Goal: Information Seeking & Learning: Learn about a topic

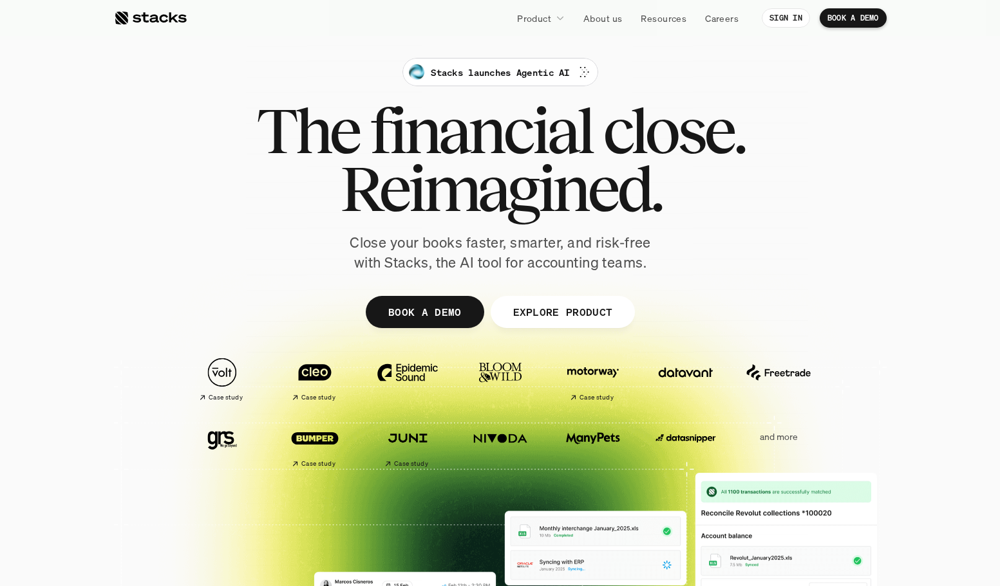
click at [151, 18] on div at bounding box center [150, 17] width 73 height 15
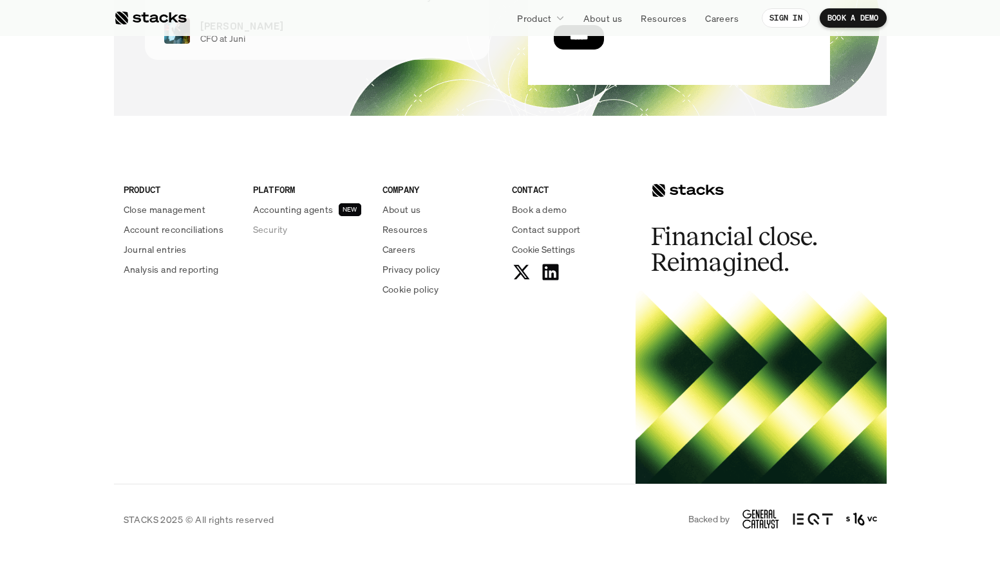
scroll to position [4701, 0]
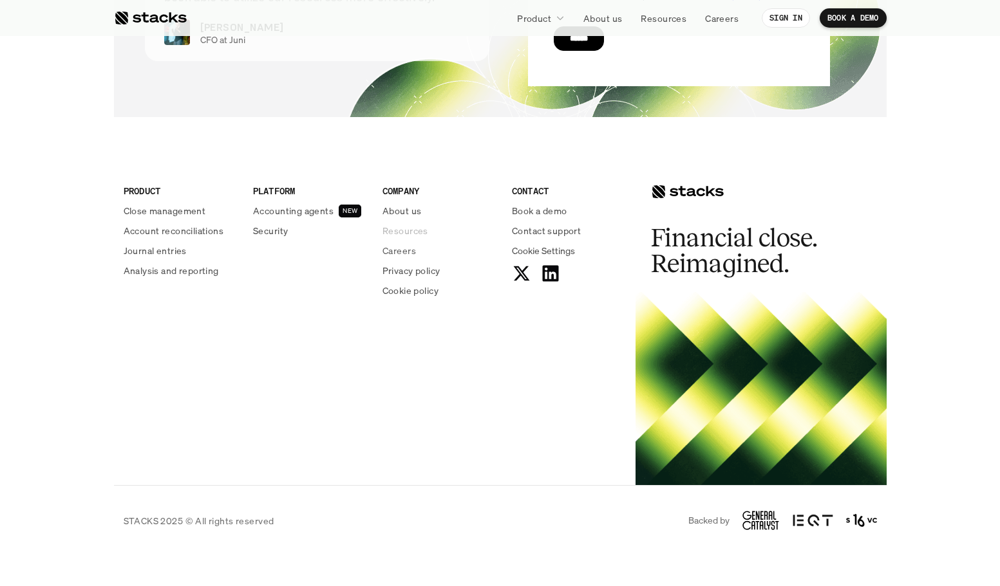
click at [401, 224] on p "Resources" at bounding box center [405, 231] width 46 height 14
click at [398, 204] on p "About us" at bounding box center [401, 211] width 39 height 14
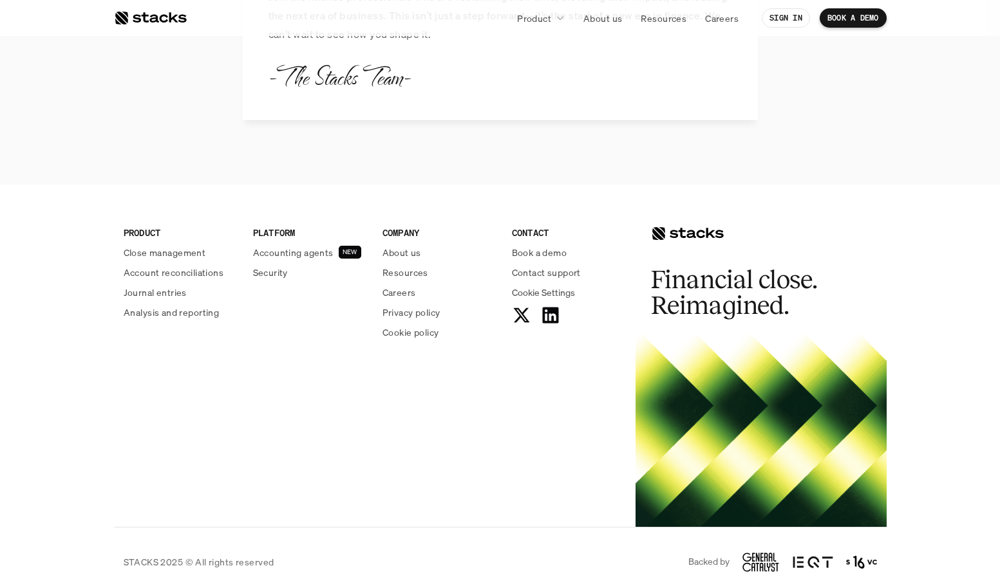
scroll to position [1509, 0]
click at [897, 214] on footer "PRODUCT Close management Account reconciliations Journal entries Analysis and r…" at bounding box center [500, 391] width 1000 height 413
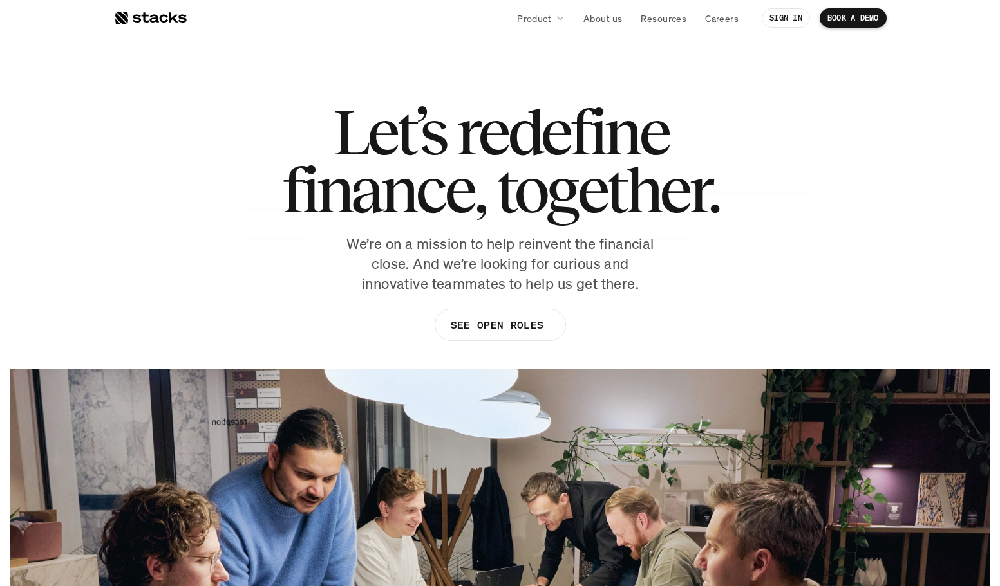
scroll to position [0, 0]
click at [149, 16] on div at bounding box center [150, 17] width 73 height 15
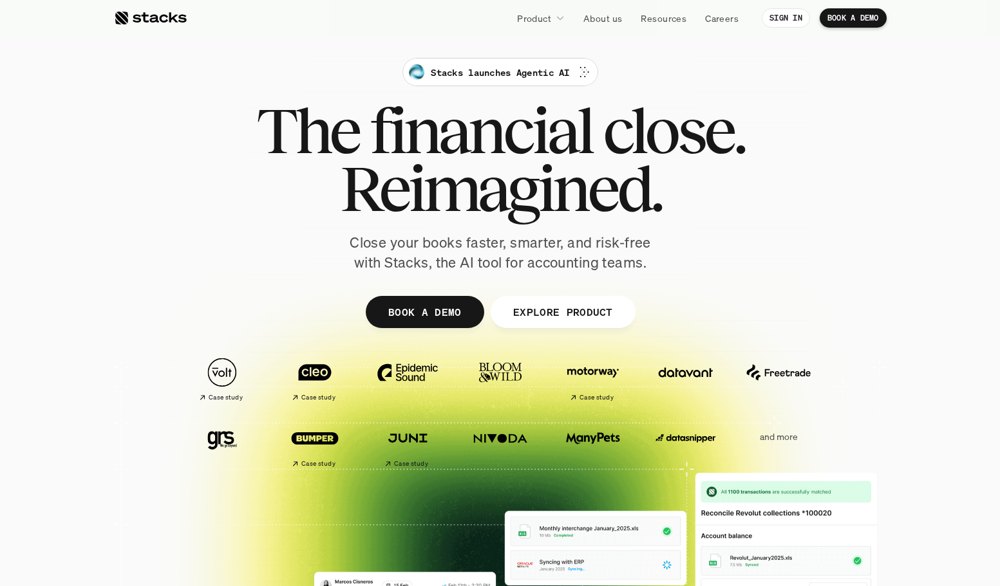
click at [507, 368] on img at bounding box center [500, 373] width 72 height 50
click at [775, 441] on p "and more" at bounding box center [778, 437] width 80 height 11
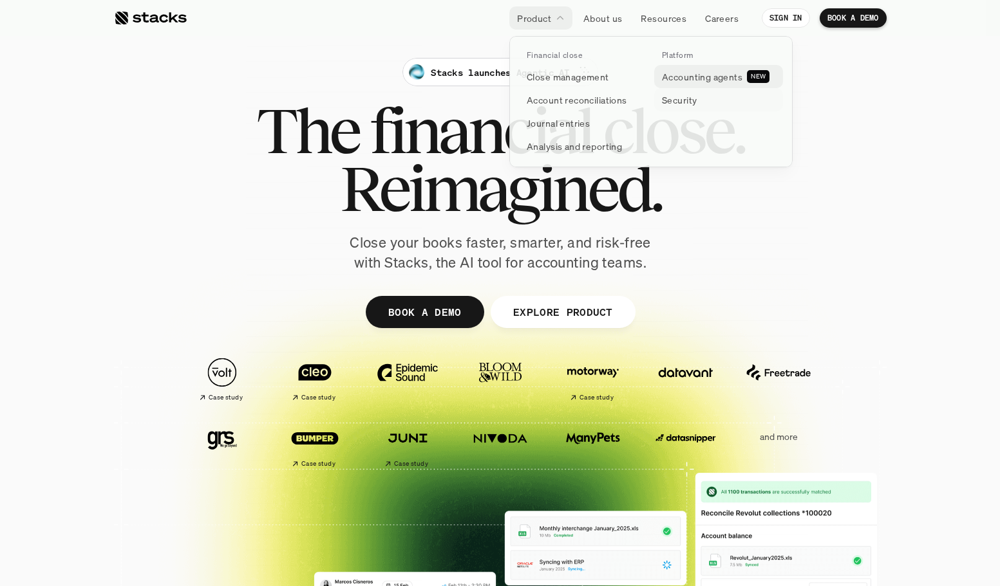
click at [737, 79] on p "Accounting agents" at bounding box center [702, 77] width 80 height 14
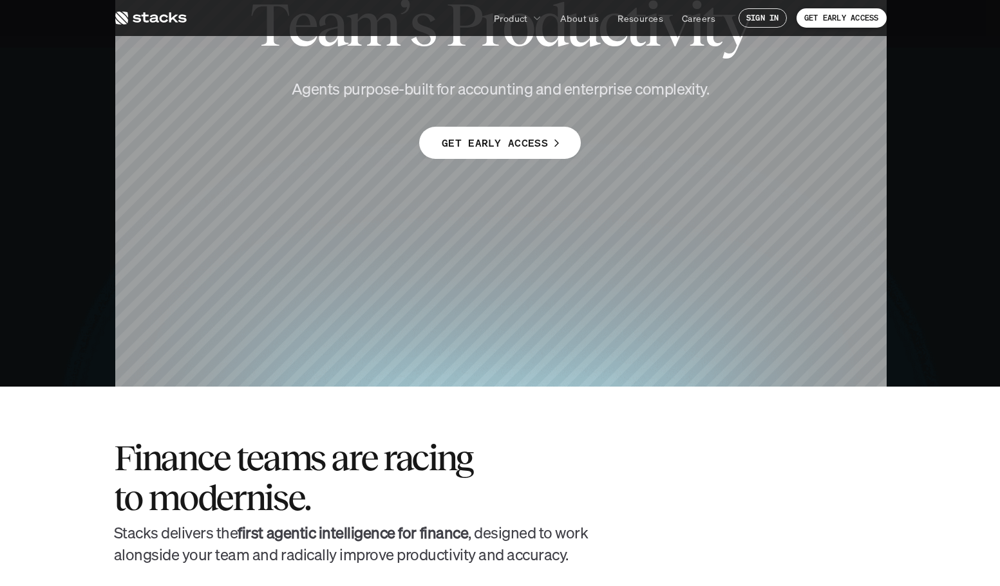
scroll to position [125, 0]
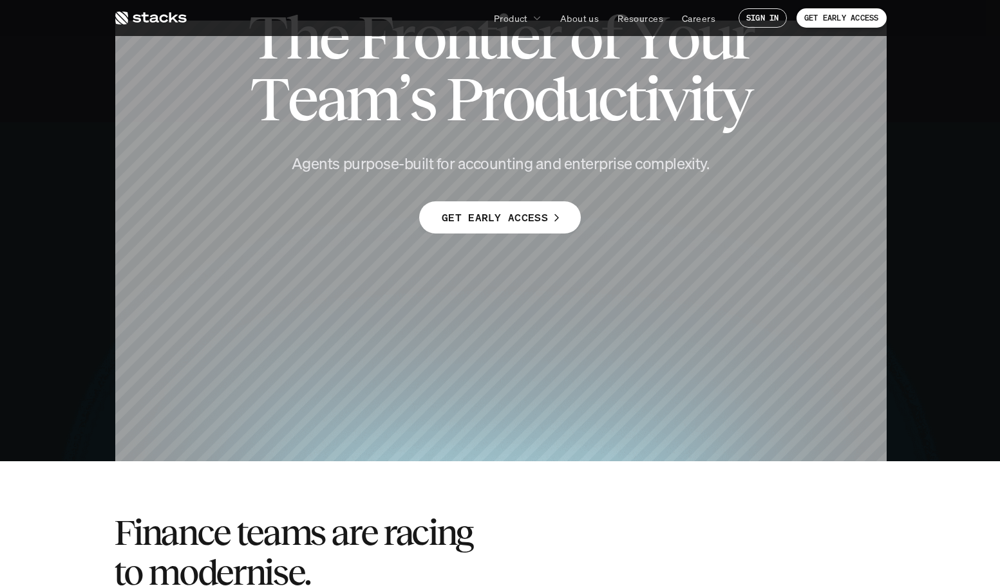
click at [158, 14] on icon at bounding box center [150, 17] width 73 height 15
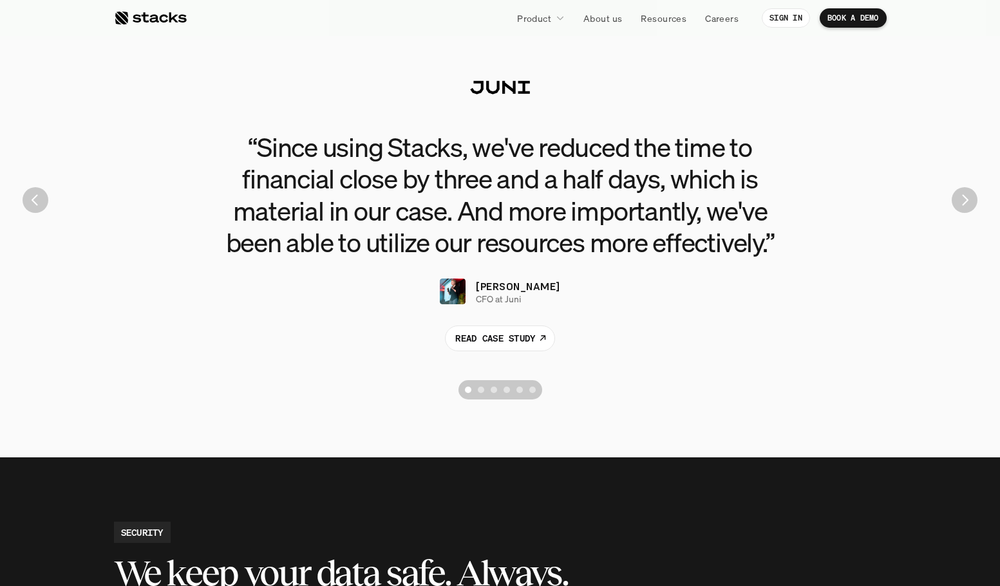
scroll to position [2947, 0]
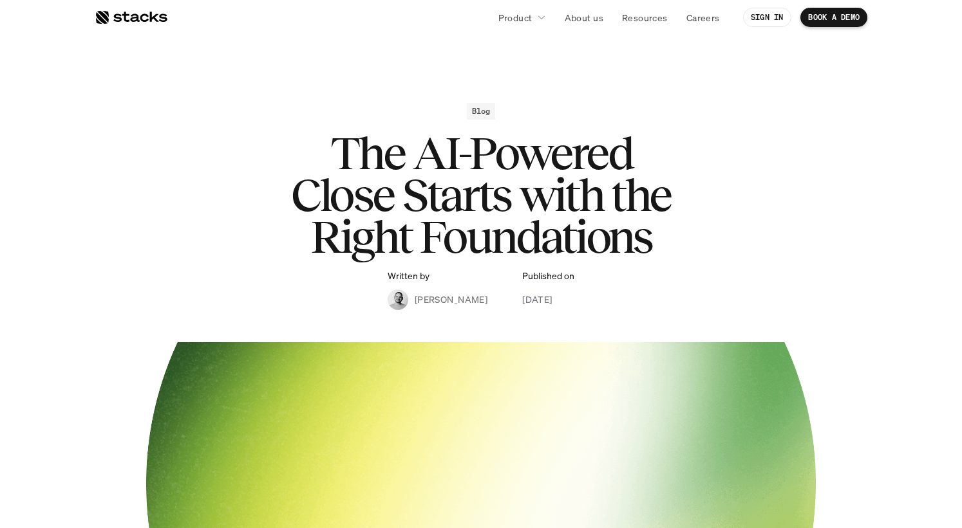
scroll to position [2129, 0]
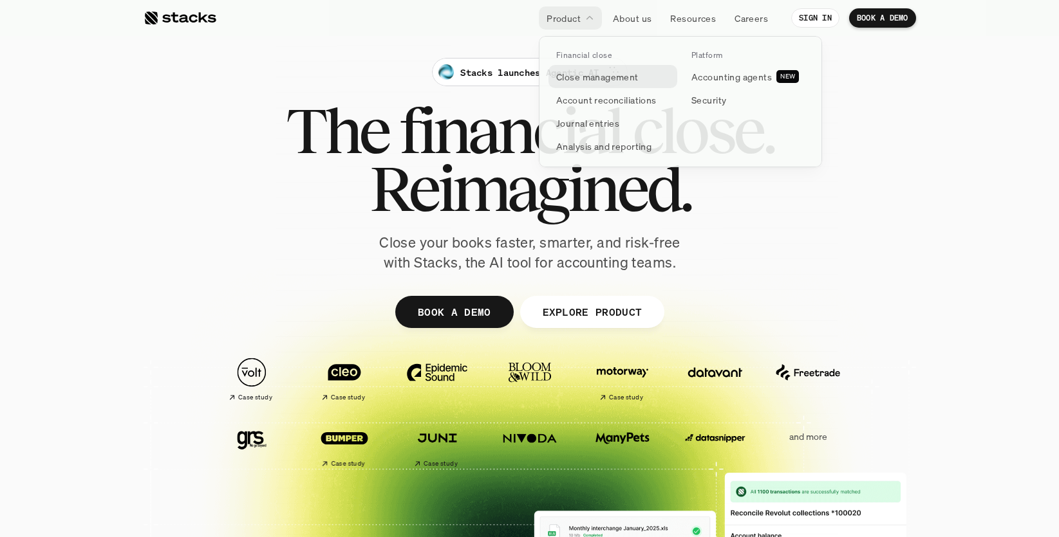
click at [630, 84] on link "Close management" at bounding box center [612, 76] width 129 height 23
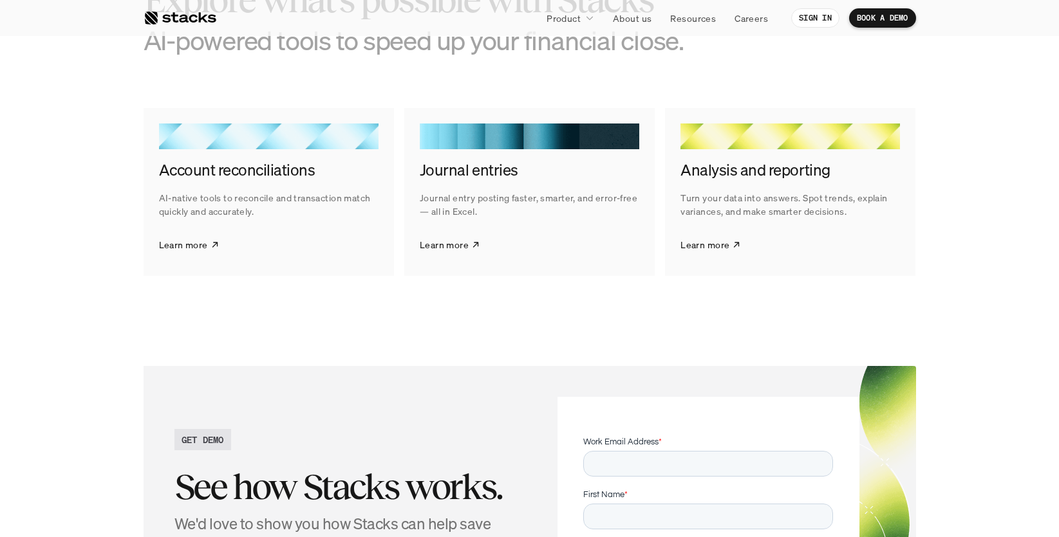
scroll to position [2067, 0]
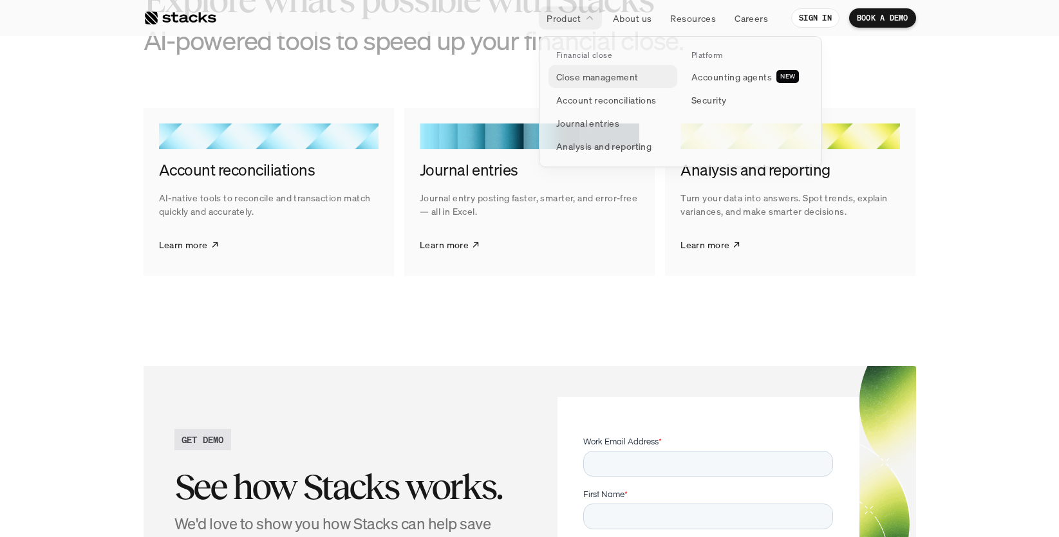
click at [571, 82] on p "Close management" at bounding box center [597, 77] width 82 height 14
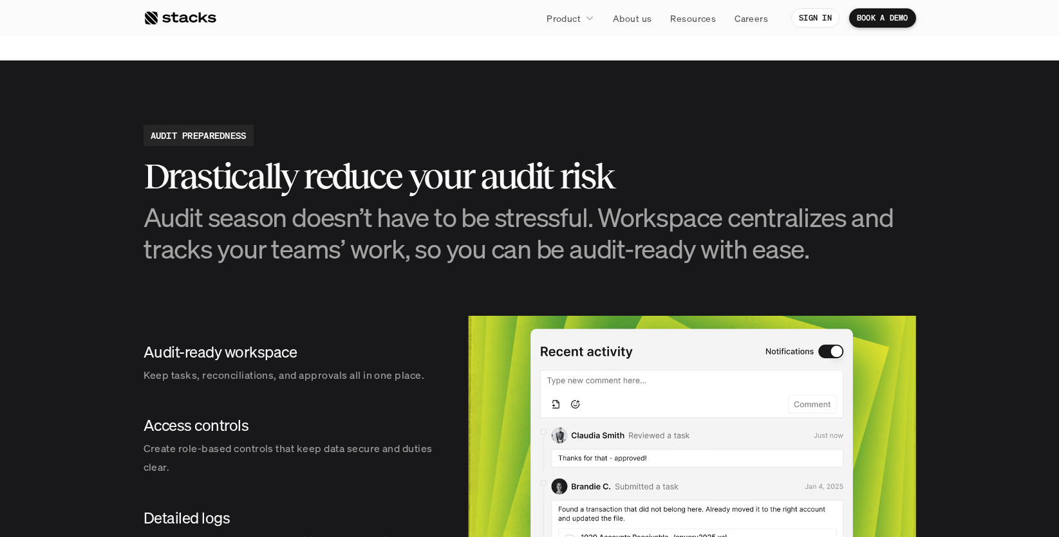
scroll to position [1350, 0]
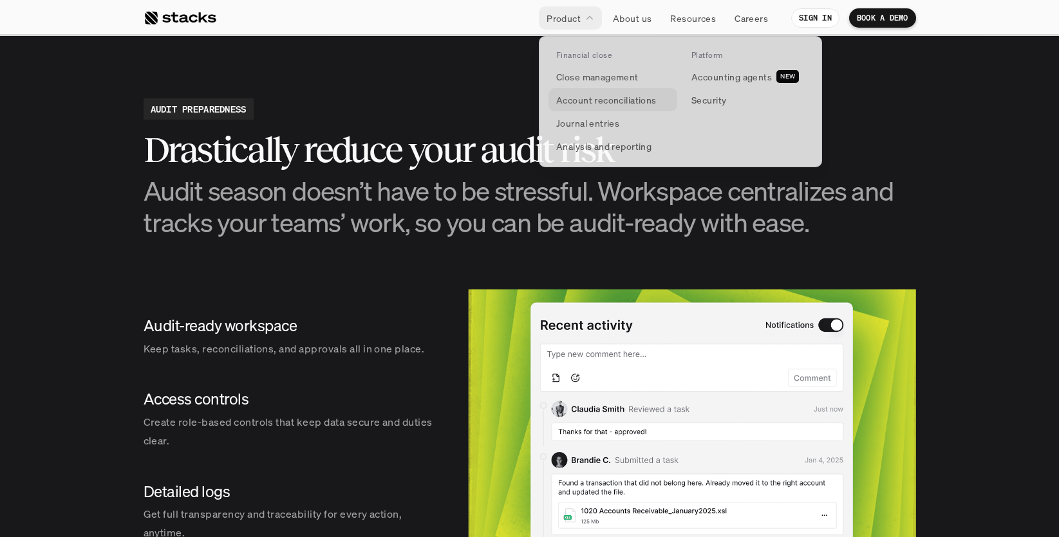
click at [566, 100] on p "Account reconciliations" at bounding box center [606, 100] width 100 height 14
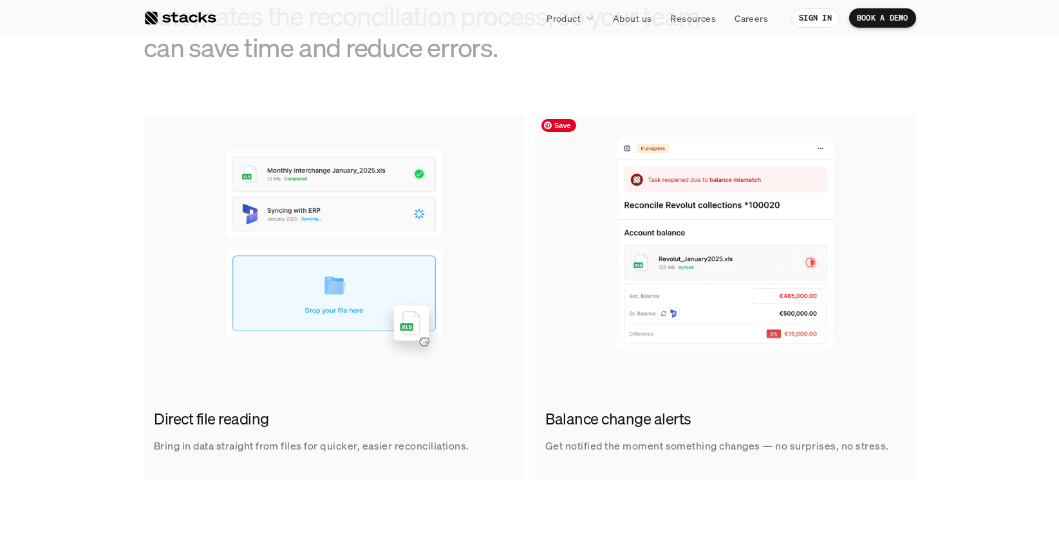
scroll to position [778, 0]
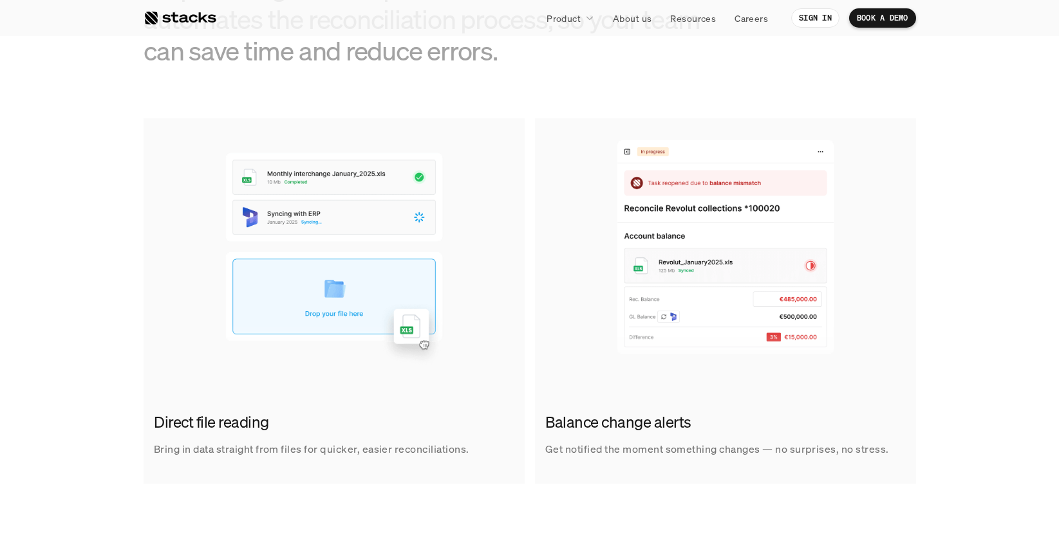
drag, startPoint x: 134, startPoint y: 400, endPoint x: 439, endPoint y: 449, distance: 308.9
click at [438, 449] on div "Direct file reading Bring in data straight from files for quicker, easier recon…" at bounding box center [529, 301] width 1039 height 366
click at [230, 369] on img at bounding box center [334, 246] width 381 height 257
click at [205, 373] on img at bounding box center [334, 246] width 381 height 257
click at [178, 412] on h2 "Direct file reading" at bounding box center [331, 423] width 354 height 22
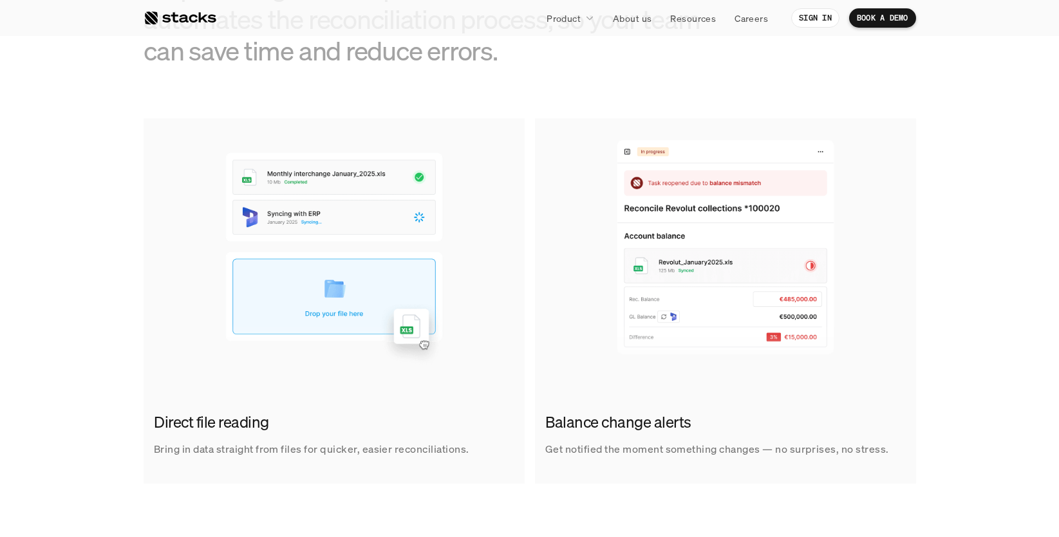
drag, startPoint x: 144, startPoint y: 417, endPoint x: 452, endPoint y: 451, distance: 310.2
click at [452, 451] on div "Direct file reading Bring in data straight from files for quicker, easier recon…" at bounding box center [334, 435] width 381 height 67
click at [452, 451] on p "Bring in data straight from files for quicker, easier reconciliations." at bounding box center [311, 449] width 315 height 19
drag, startPoint x: 545, startPoint y: 402, endPoint x: 917, endPoint y: 454, distance: 375.6
click at [917, 454] on div "Direct file reading Bring in data straight from files for quicker, easier recon…" at bounding box center [529, 301] width 1039 height 366
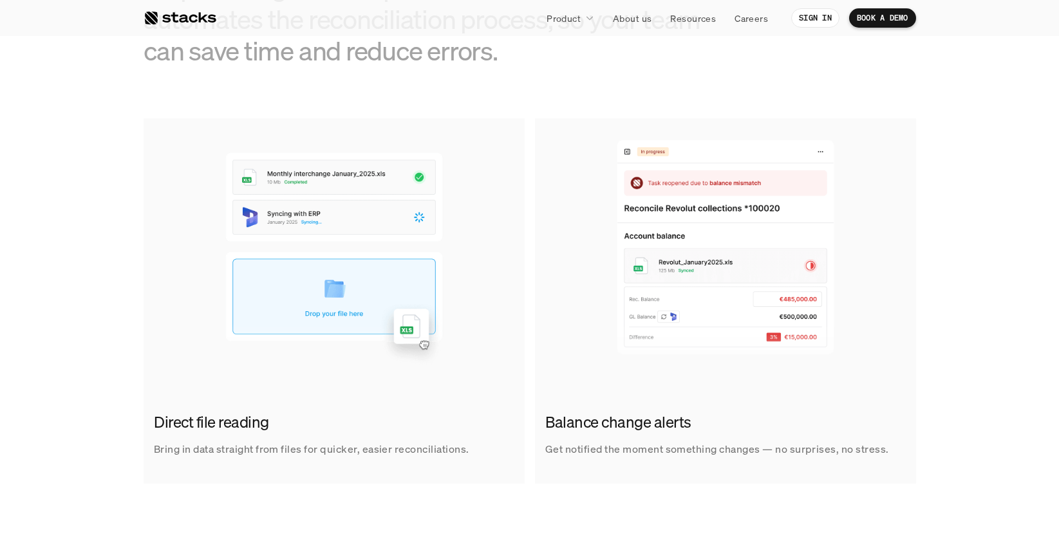
click at [917, 454] on div "Direct file reading Bring in data straight from files for quicker, easier recon…" at bounding box center [529, 301] width 1039 height 366
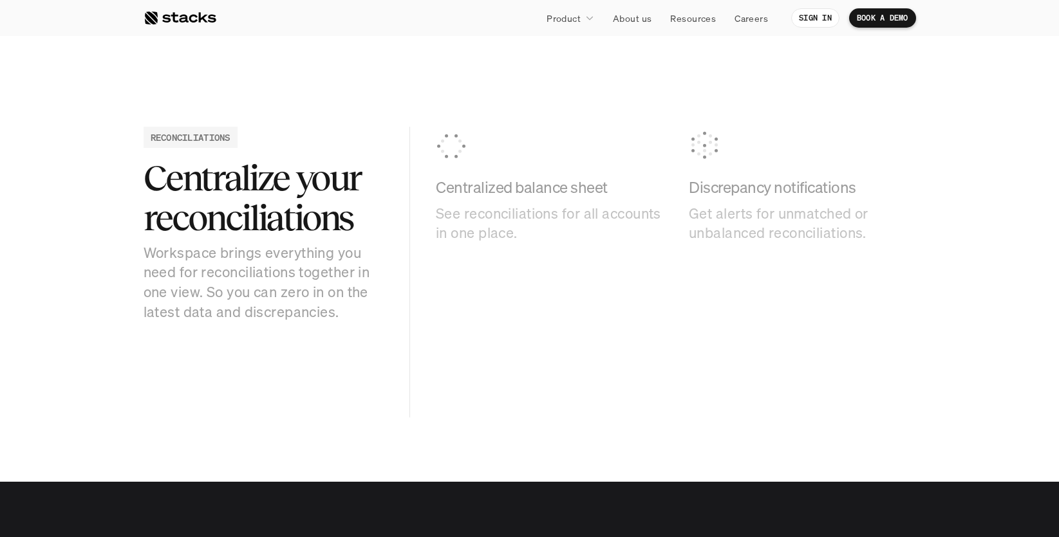
scroll to position [1266, 0]
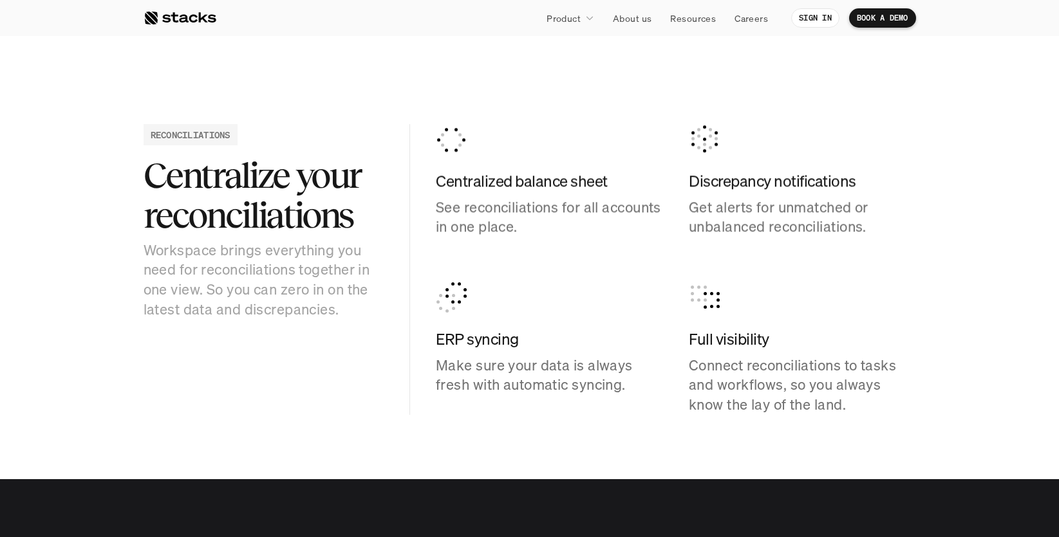
drag, startPoint x: 521, startPoint y: 91, endPoint x: 906, endPoint y: 416, distance: 503.3
click at [906, 416] on section "RECONCILIATIONS Centralize your reconciliations Workspace brings everything you…" at bounding box center [529, 270] width 1059 height 420
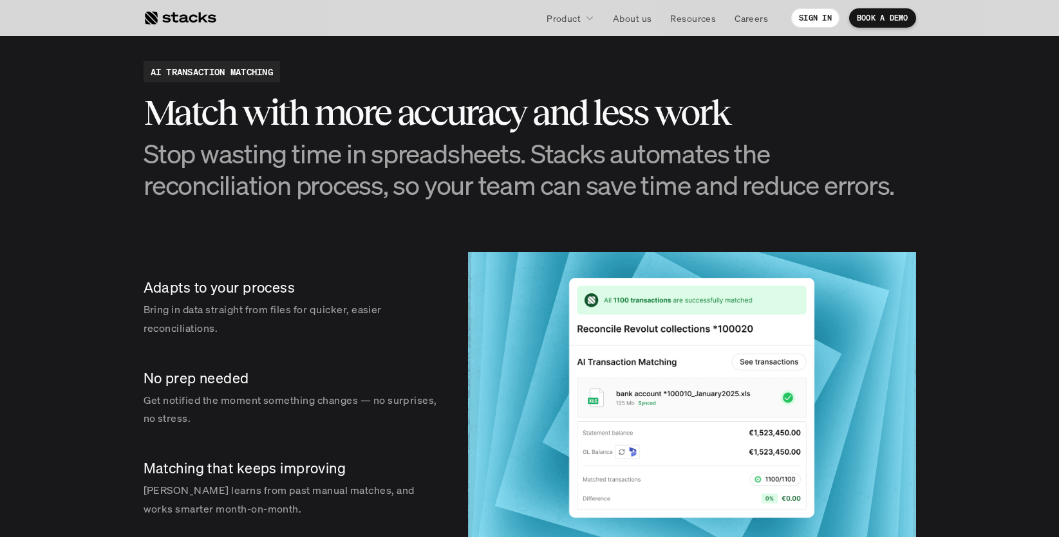
scroll to position [1766, 0]
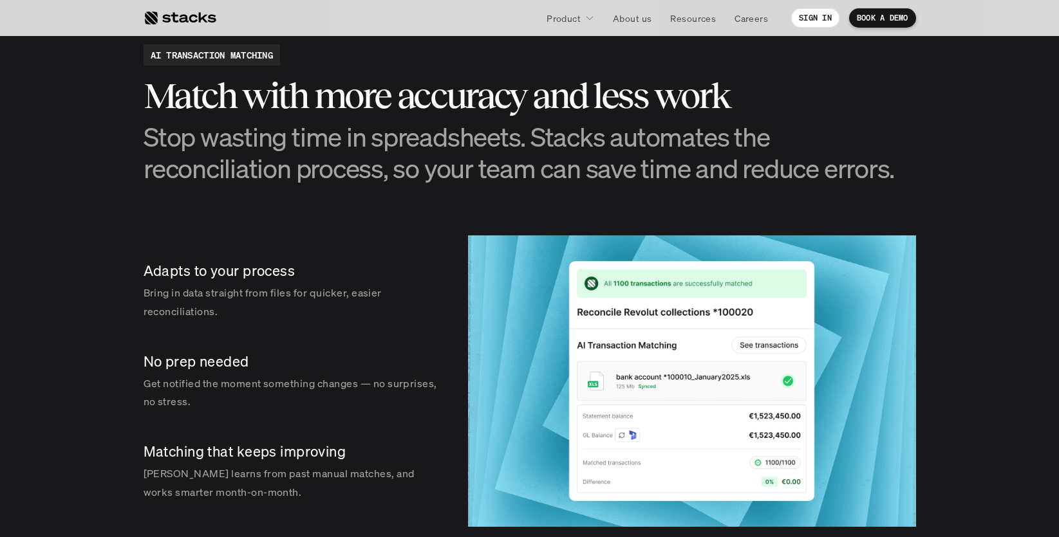
drag, startPoint x: 127, startPoint y: 88, endPoint x: 395, endPoint y: 170, distance: 280.6
click at [395, 170] on section "AI TRANSACTION MATCHING Match with more accuracy and less work Stop wasting tim…" at bounding box center [529, 285] width 1059 height 611
click at [447, 191] on section "AI TRANSACTION MATCHING Match with more accuracy and less work Stop wasting tim…" at bounding box center [529, 285] width 1059 height 611
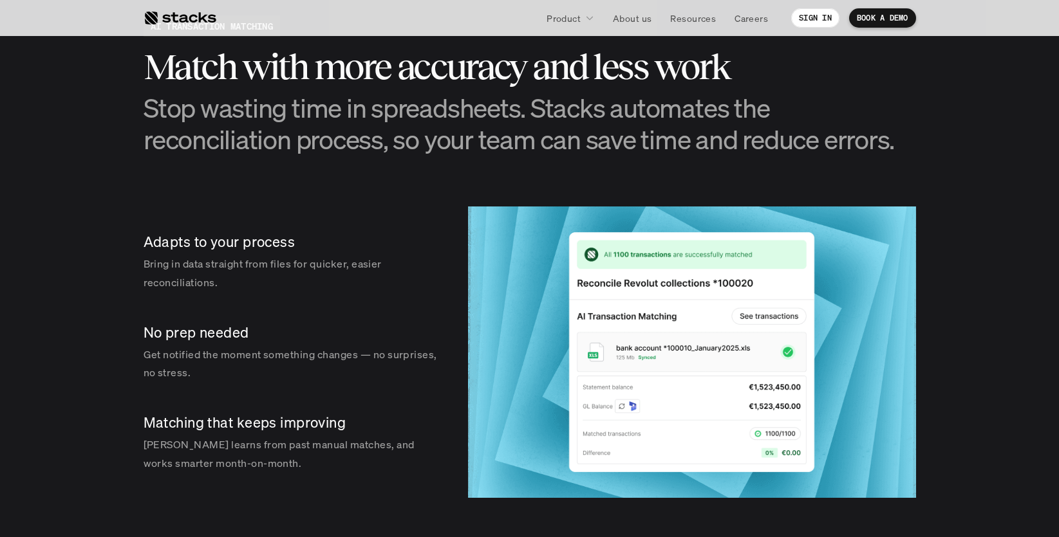
drag, startPoint x: 142, startPoint y: 201, endPoint x: 336, endPoint y: 498, distance: 354.7
click at [337, 498] on section "AI TRANSACTION MATCHING Match with more accuracy and less work Stop wasting tim…" at bounding box center [529, 256] width 1059 height 611
click at [333, 496] on section "AI TRANSACTION MATCHING Match with more accuracy and less work Stop wasting tim…" at bounding box center [529, 256] width 1059 height 611
drag, startPoint x: 333, startPoint y: 496, endPoint x: 72, endPoint y: 209, distance: 387.7
click at [72, 209] on section "AI TRANSACTION MATCHING Match with more accuracy and less work Stop wasting tim…" at bounding box center [529, 256] width 1059 height 611
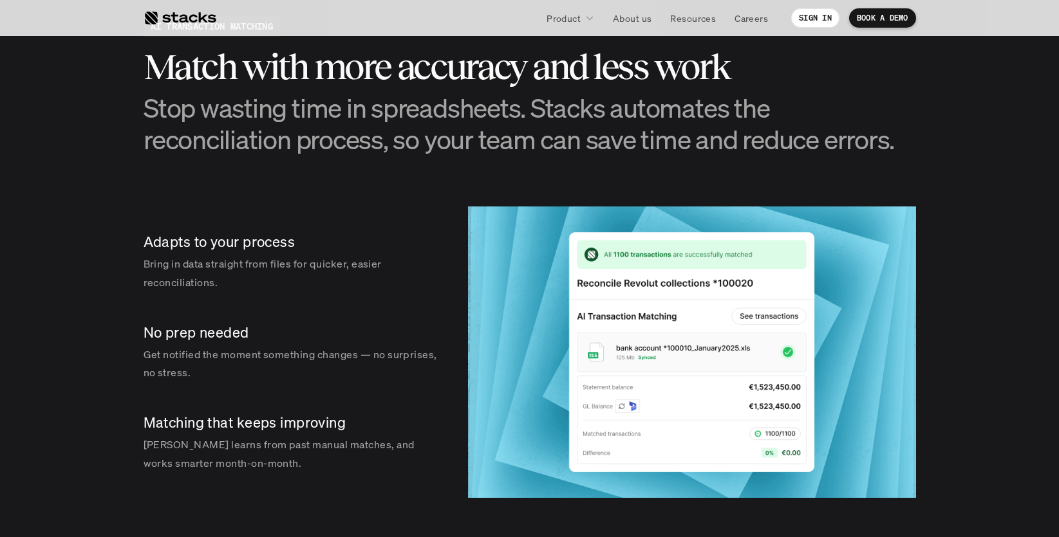
click at [72, 210] on section "AI TRANSACTION MATCHING Match with more accuracy and less work Stop wasting tim…" at bounding box center [529, 256] width 1059 height 611
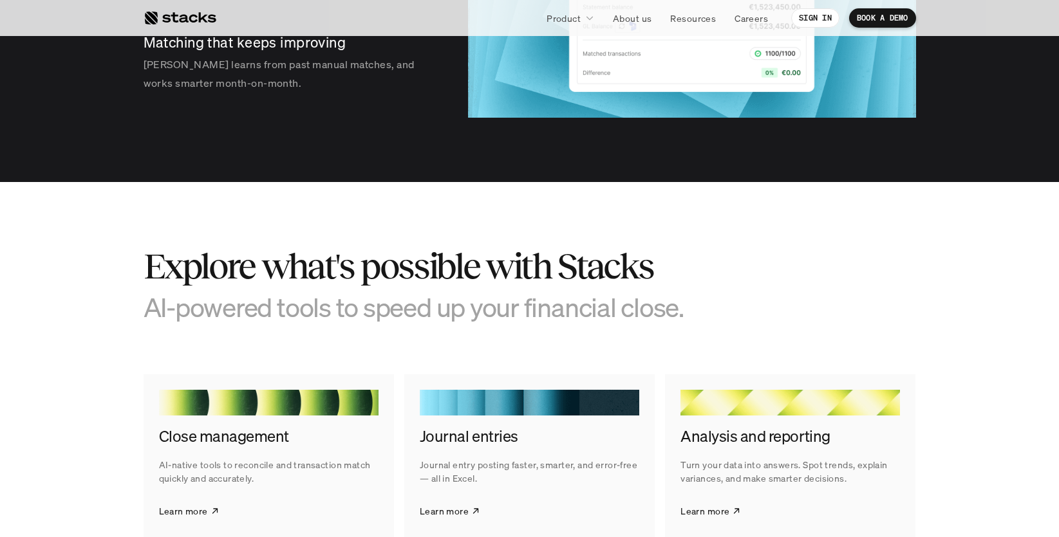
scroll to position [2311, 0]
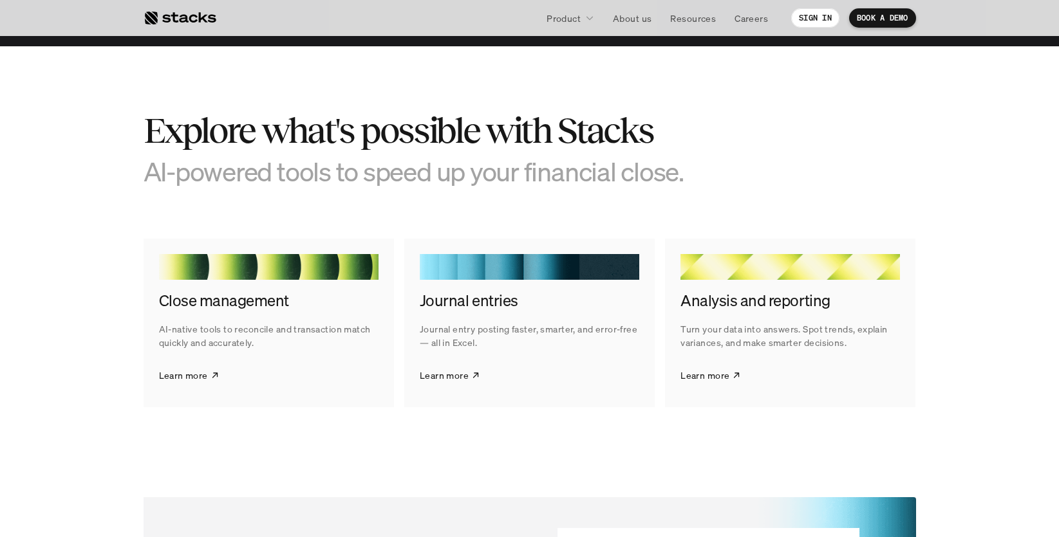
drag, startPoint x: 118, startPoint y: 102, endPoint x: 702, endPoint y: 211, distance: 594.5
click at [702, 211] on section "Explore what's possible with Stacks AI-powered tools to speed up your financial…" at bounding box center [529, 258] width 1059 height 425
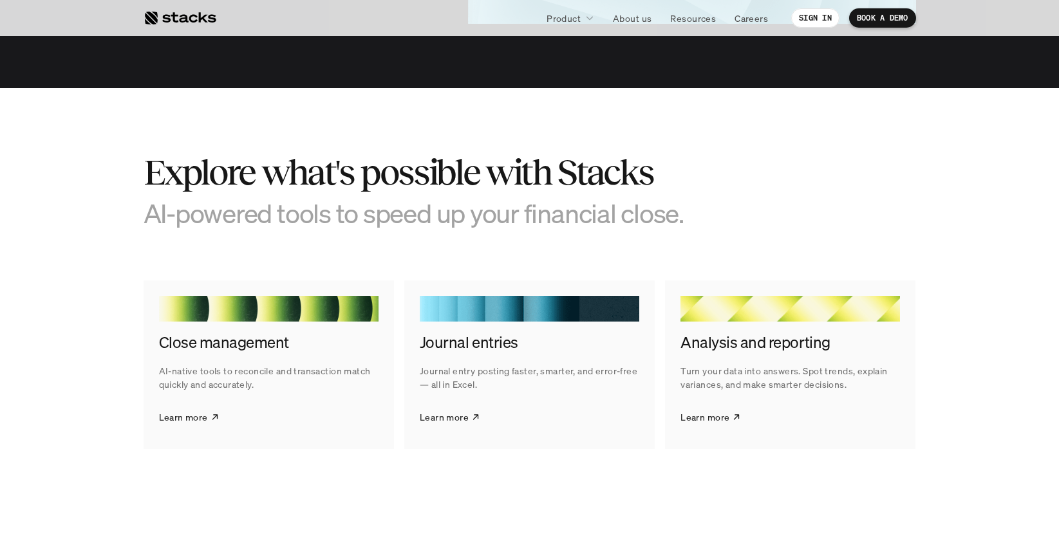
scroll to position [2129, 0]
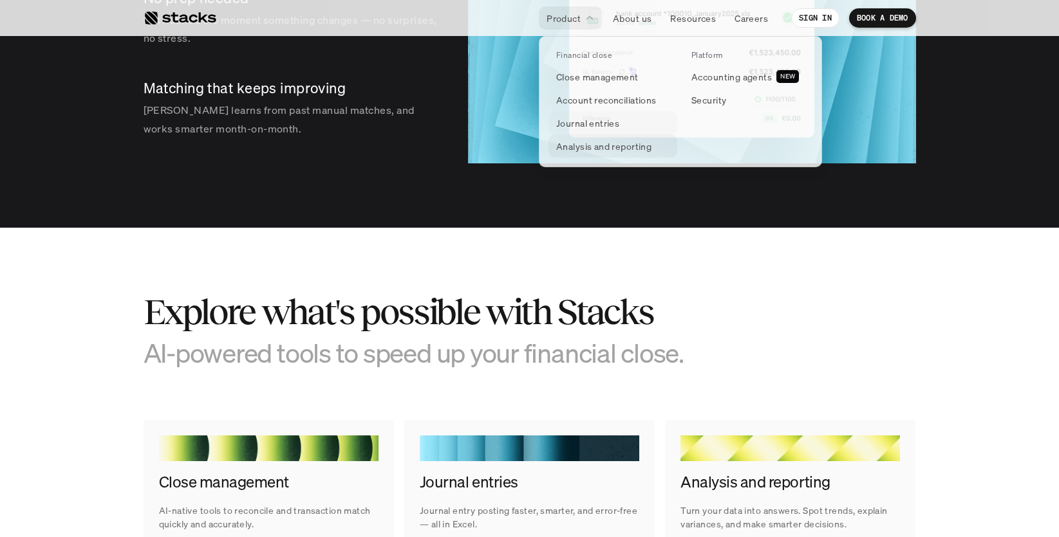
click at [591, 125] on p "Journal entries" at bounding box center [587, 123] width 63 height 14
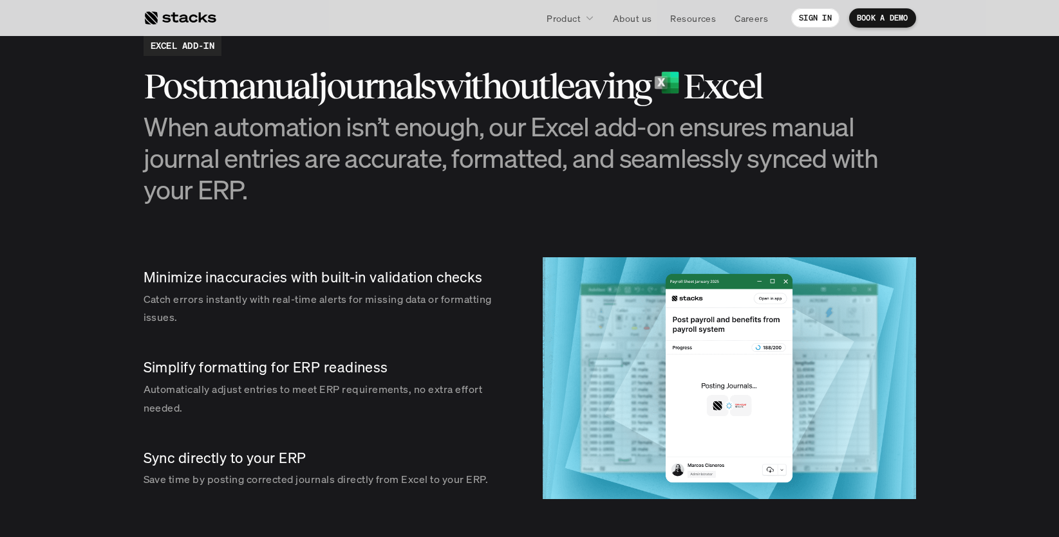
scroll to position [1303, 0]
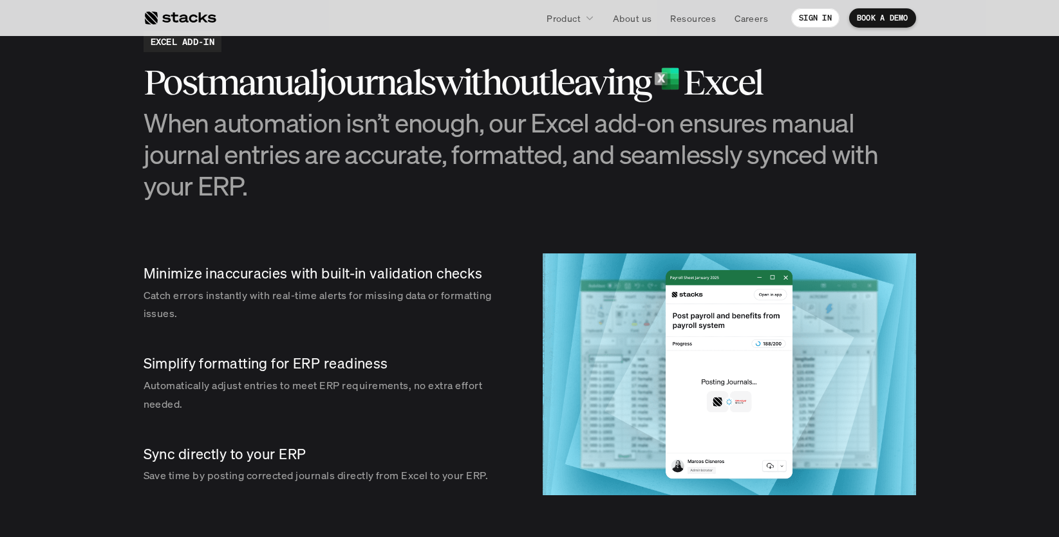
drag, startPoint x: 372, startPoint y: 498, endPoint x: 133, endPoint y: 259, distance: 338.6
click at [133, 259] on section "EXCEL ADD-IN Post manual journals without leaving Excel When automation isn’t e…" at bounding box center [529, 264] width 1059 height 594
drag, startPoint x: 133, startPoint y: 259, endPoint x: 478, endPoint y: 474, distance: 407.0
click at [478, 474] on section "EXCEL ADD-IN Post manual journals without leaving Excel When automation isn’t e…" at bounding box center [529, 264] width 1059 height 594
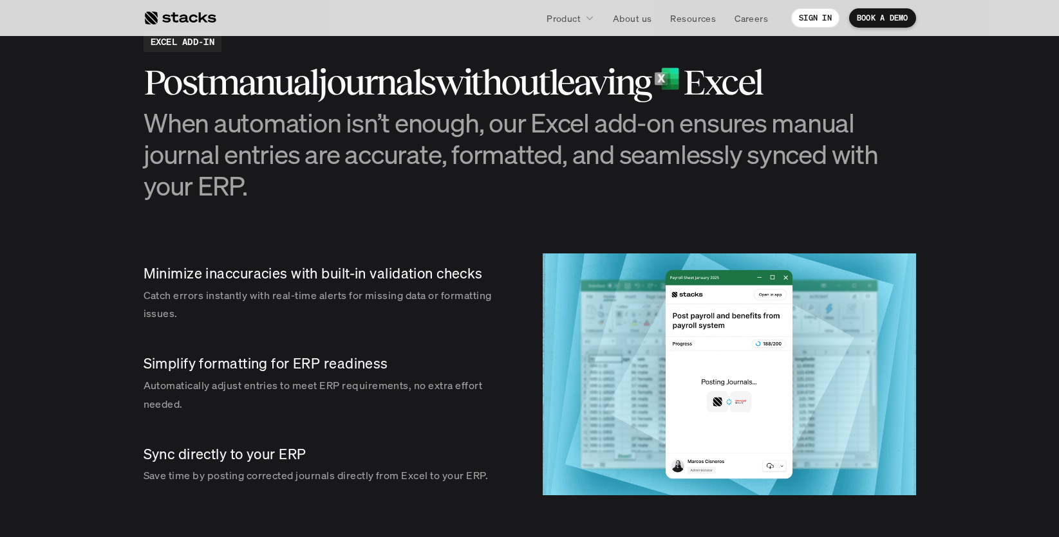
click at [478, 474] on p "Save time by posting corrected journals directly from Excel to your ERP." at bounding box center [328, 476] width 368 height 19
drag, startPoint x: 234, startPoint y: 239, endPoint x: 409, endPoint y: 331, distance: 198.1
click at [406, 330] on section "EXCEL ADD-IN Post manual journals without leaving Excel When automation isn’t e…" at bounding box center [529, 264] width 1059 height 594
click at [409, 331] on div "Minimize inaccuracies with built-in validation checks Catch errors instantly wi…" at bounding box center [330, 375] width 373 height 242
drag, startPoint x: 137, startPoint y: 122, endPoint x: 360, endPoint y: 180, distance: 230.9
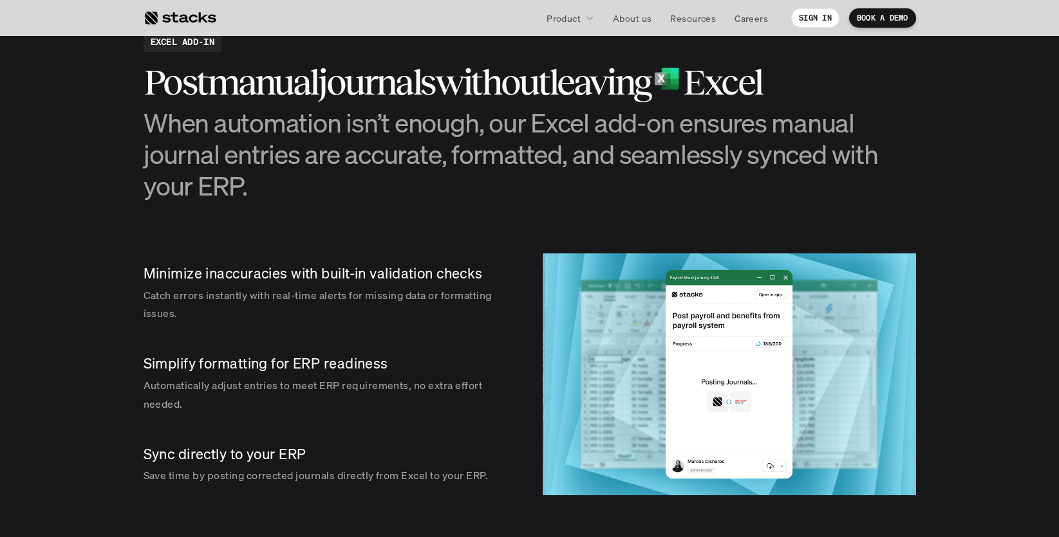
click at [360, 180] on section "EXCEL ADD-IN Post manual journals without leaving Excel When automation isn’t e…" at bounding box center [529, 264] width 1059 height 594
click at [360, 180] on h3 "When automation isn’t enough, our Excel add-on ensures manual journal entries a…" at bounding box center [530, 154] width 772 height 95
drag, startPoint x: 360, startPoint y: 180, endPoint x: 202, endPoint y: 116, distance: 170.9
click at [202, 116] on h3 "When automation isn’t enough, our Excel add-on ensures manual journal entries a…" at bounding box center [530, 154] width 772 height 95
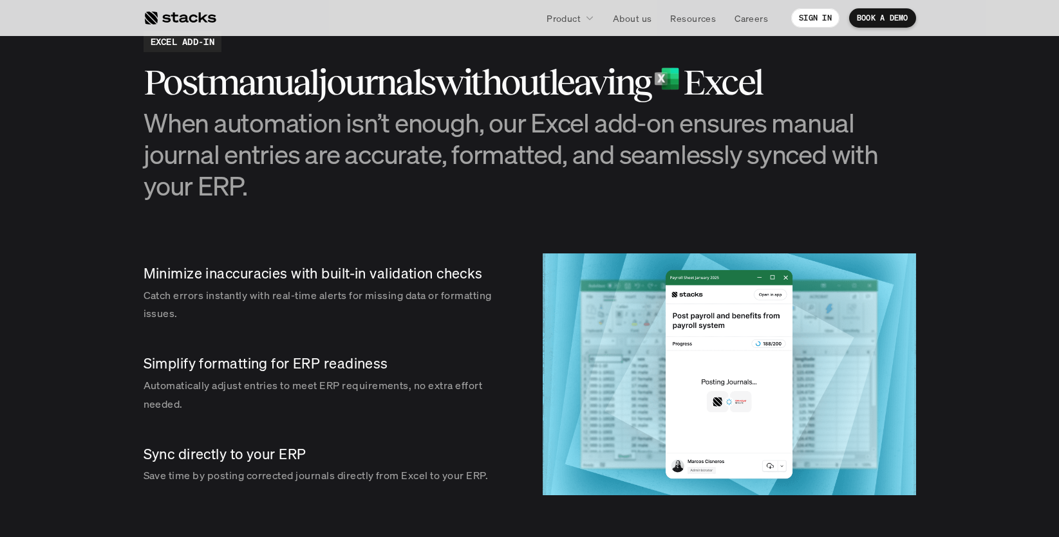
drag, startPoint x: 152, startPoint y: 122, endPoint x: 351, endPoint y: 234, distance: 228.3
click at [349, 233] on section "EXCEL ADD-IN Post manual journals without leaving Excel When automation isn’t e…" at bounding box center [529, 264] width 1059 height 594
click at [351, 234] on section "EXCEL ADD-IN Post manual journals without leaving Excel When automation isn’t e…" at bounding box center [529, 264] width 1059 height 594
click at [135, 4] on nav "Product About us Resources Careers SIGN IN BOOK A DEMO" at bounding box center [529, 18] width 1059 height 36
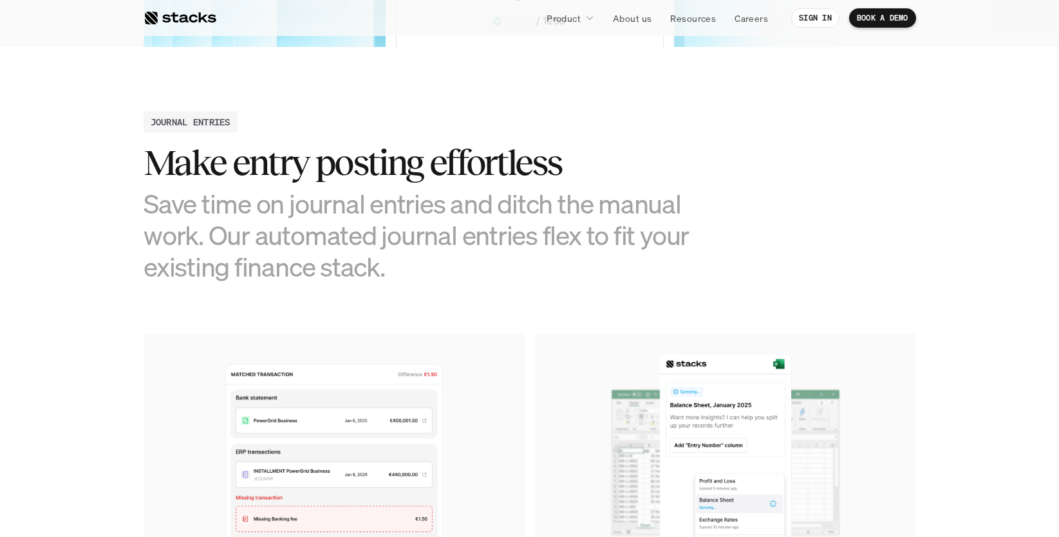
scroll to position [0, 0]
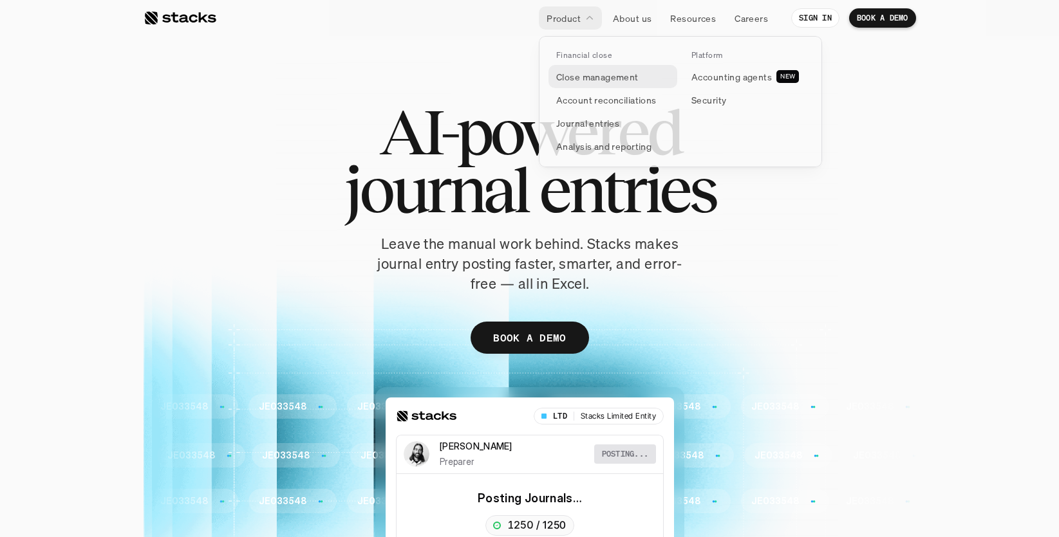
click at [582, 83] on p "Close management" at bounding box center [597, 77] width 82 height 14
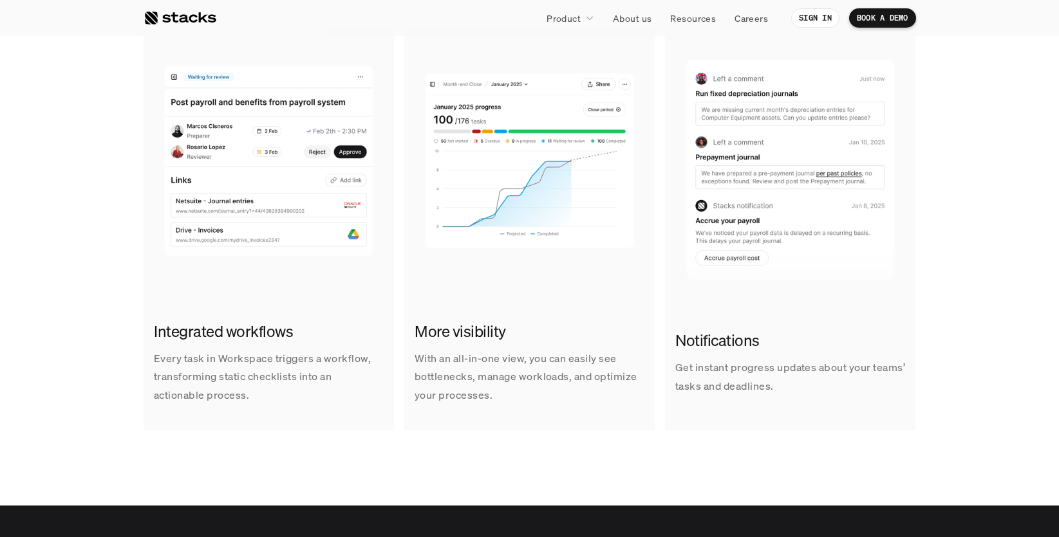
scroll to position [447, 0]
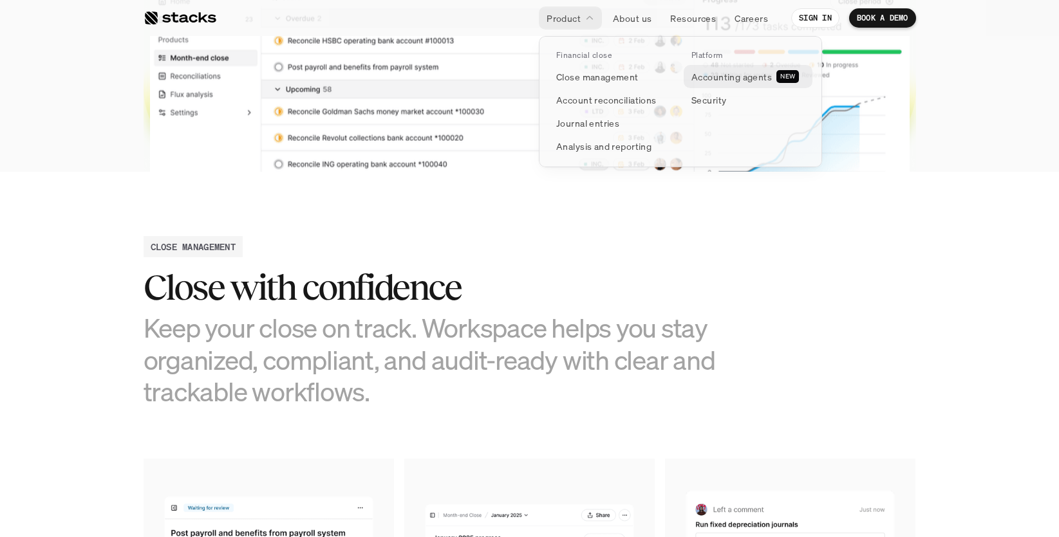
click at [734, 79] on p "Accounting agents" at bounding box center [731, 77] width 80 height 14
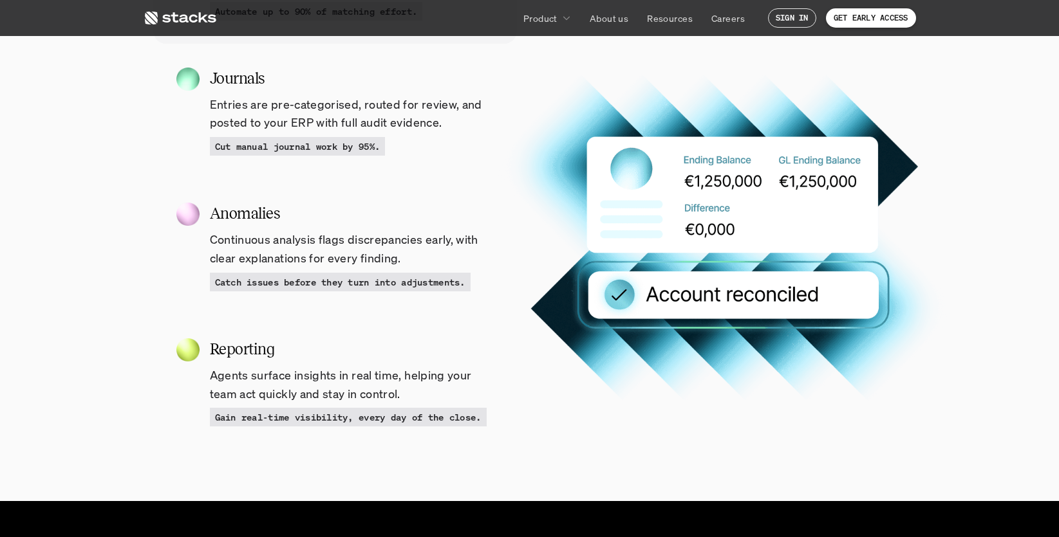
scroll to position [1453, 0]
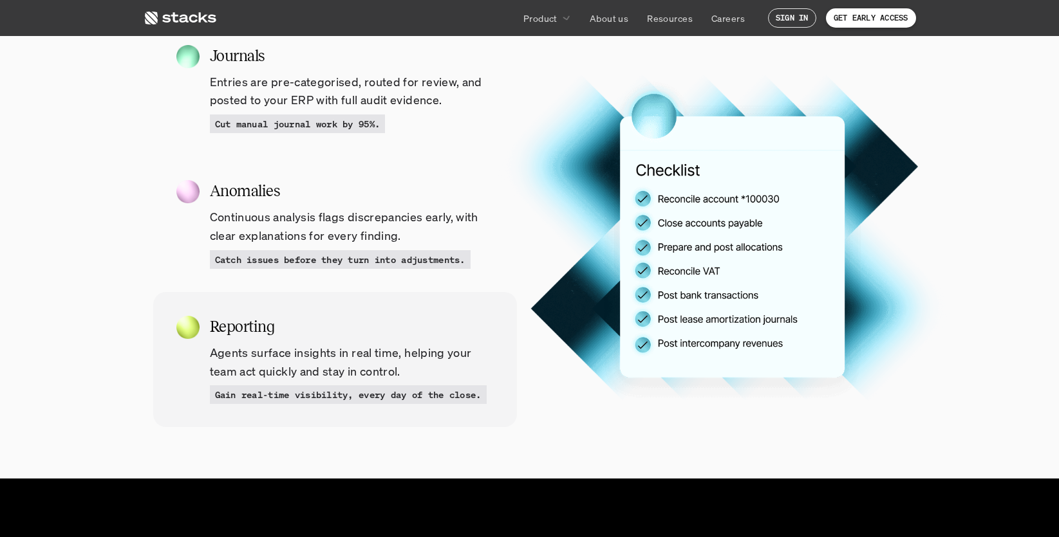
click at [443, 334] on h5 "Reporting" at bounding box center [352, 326] width 284 height 23
drag, startPoint x: 360, startPoint y: 336, endPoint x: 398, endPoint y: 356, distance: 42.9
click at [398, 356] on div "Reporting Agents surface insights in real time, helping your team act quickly a…" at bounding box center [352, 359] width 284 height 89
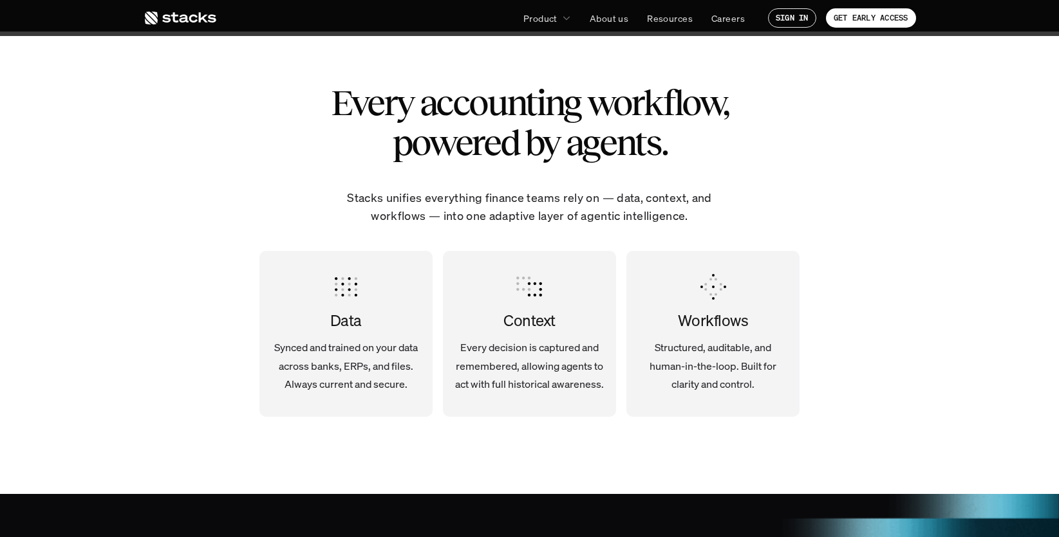
scroll to position [2349, 0]
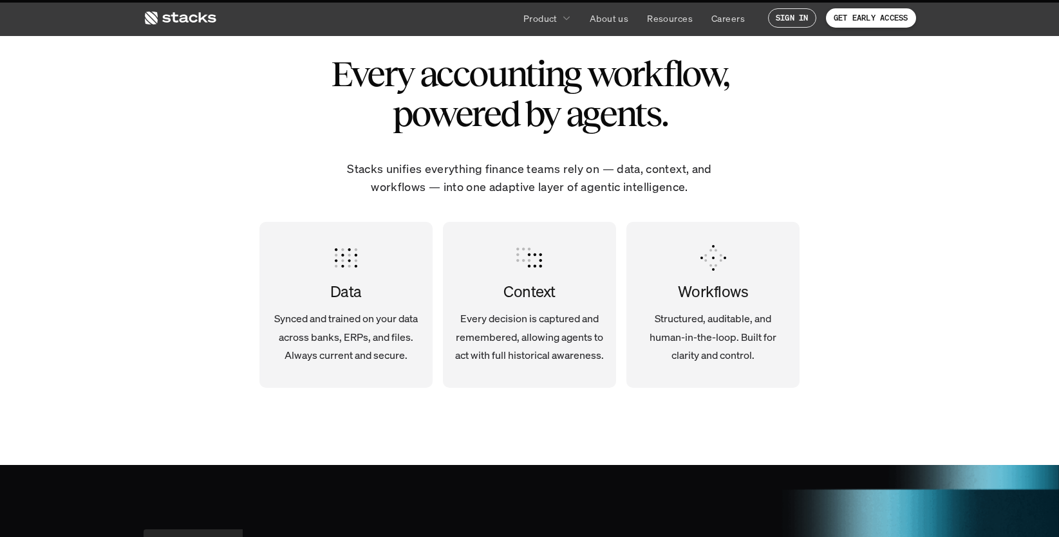
drag, startPoint x: 314, startPoint y: 106, endPoint x: 845, endPoint y: 389, distance: 602.1
click at [845, 389] on div "Every accounting workflow, powered by agents. Stacks unifies everything finance…" at bounding box center [530, 234] width 772 height 463
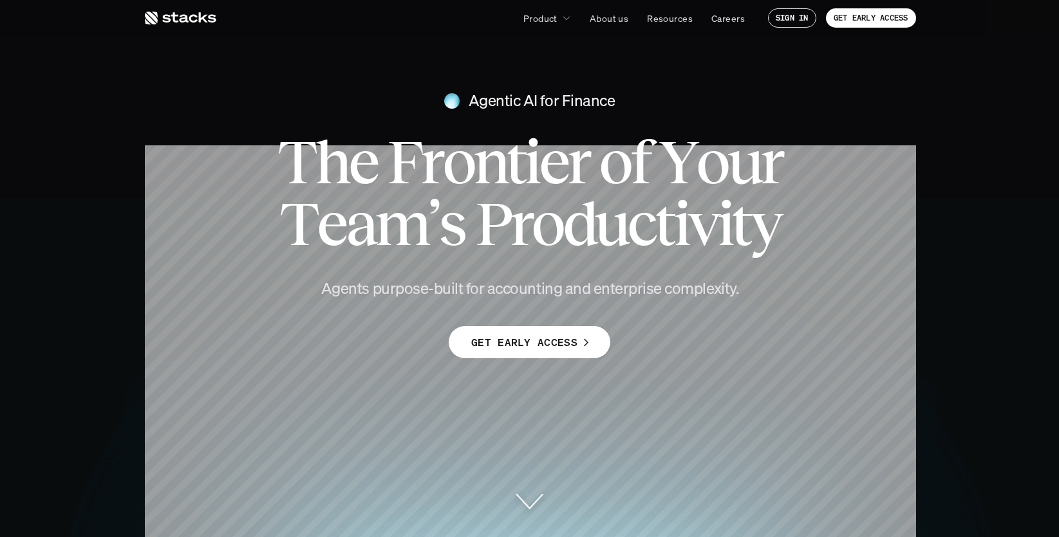
scroll to position [0, 0]
click at [215, 19] on div "Product About us Resources Careers SIGN IN GET EARLY ACCESS" at bounding box center [530, 17] width 772 height 23
click at [178, 19] on icon at bounding box center [180, 17] width 73 height 15
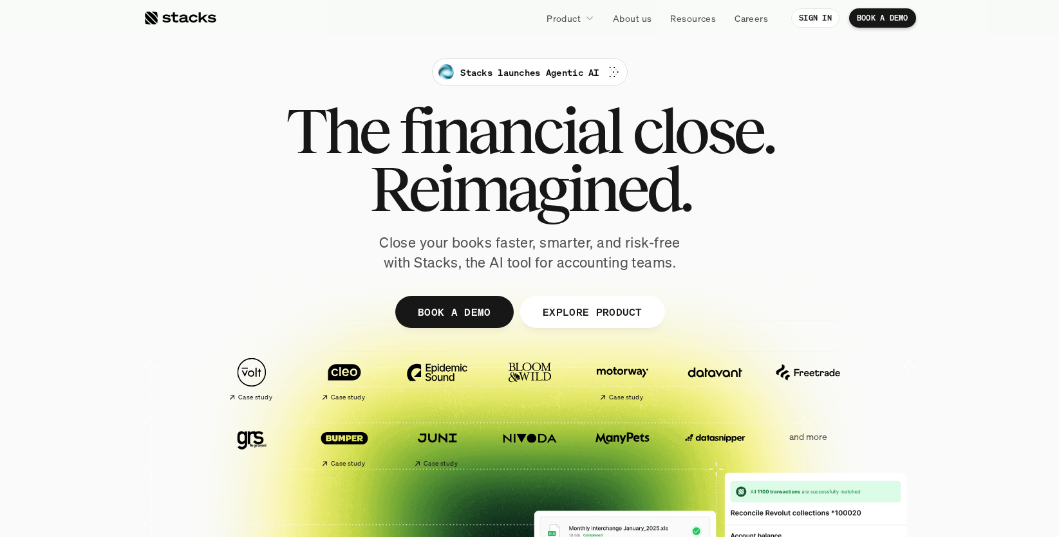
click at [215, 23] on div at bounding box center [180, 17] width 73 height 15
click at [197, 18] on div at bounding box center [180, 17] width 73 height 15
click at [202, 19] on div at bounding box center [180, 17] width 73 height 15
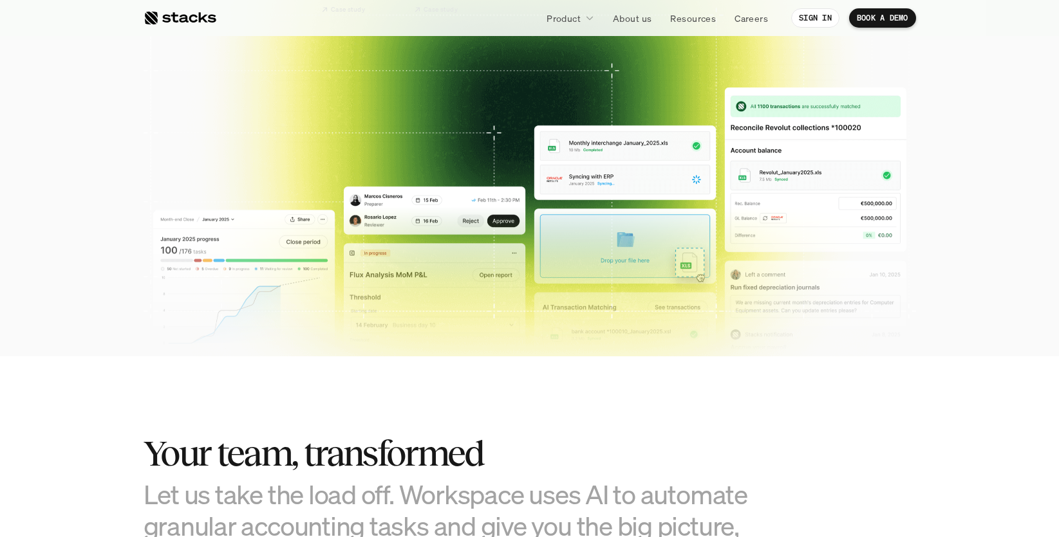
scroll to position [769, 0]
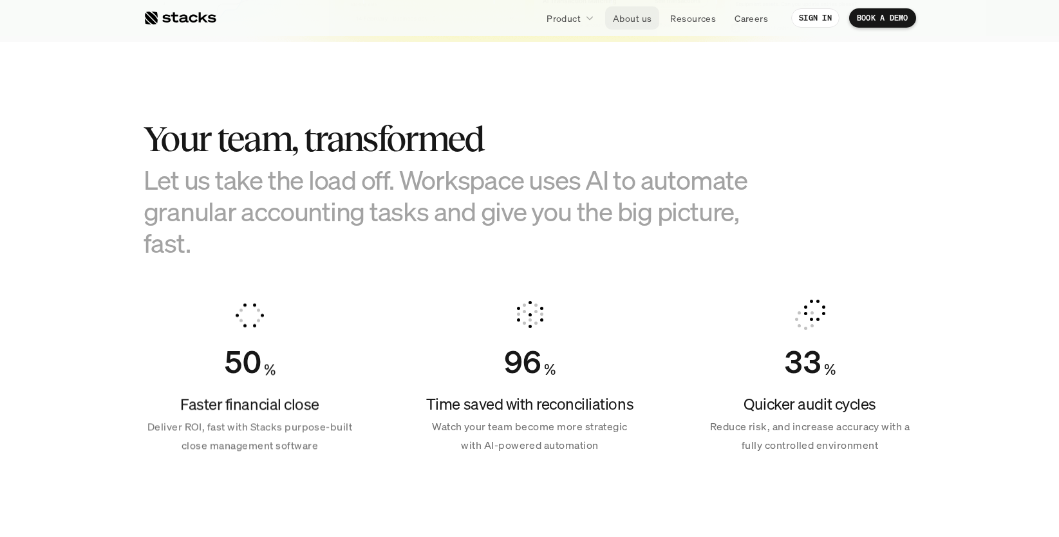
click at [636, 23] on p "About us" at bounding box center [632, 19] width 39 height 14
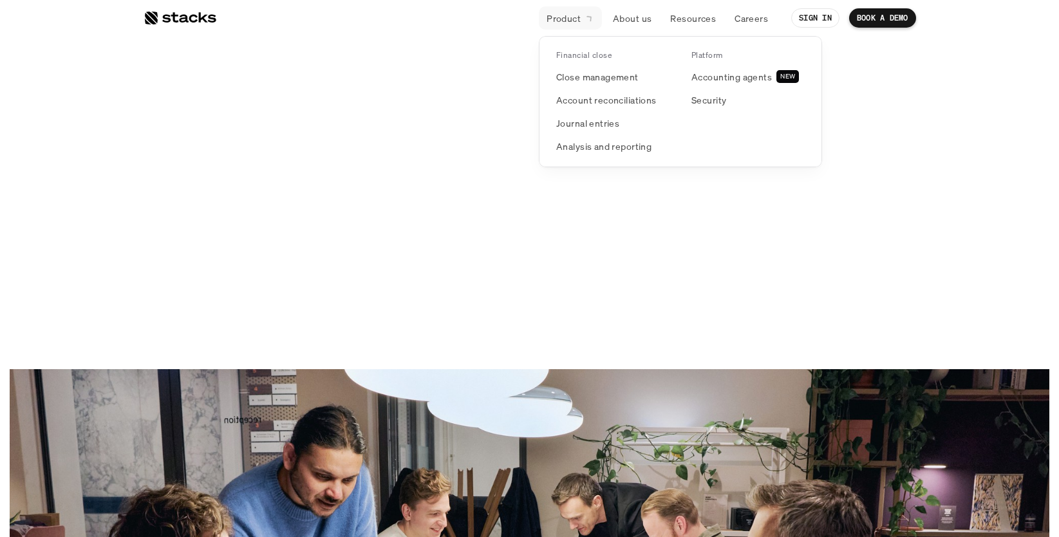
click at [572, 21] on p "Product" at bounding box center [563, 19] width 34 height 14
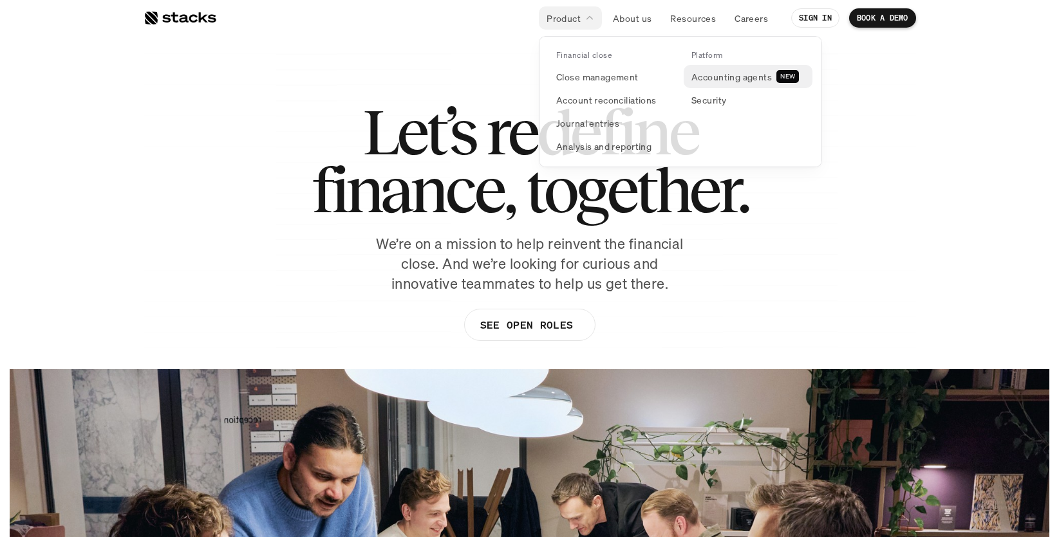
click at [736, 75] on p "Accounting agents" at bounding box center [731, 77] width 80 height 14
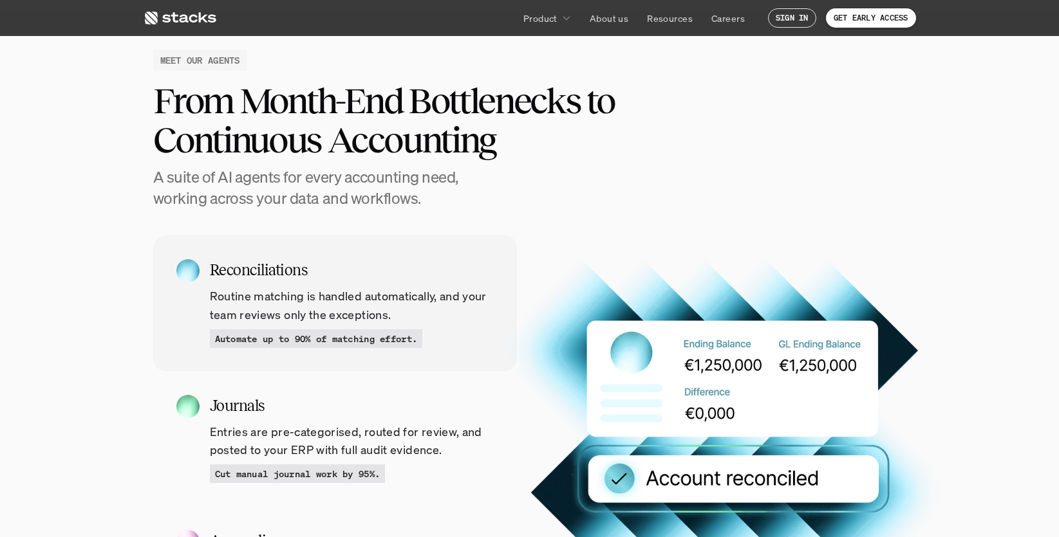
scroll to position [1111, 0]
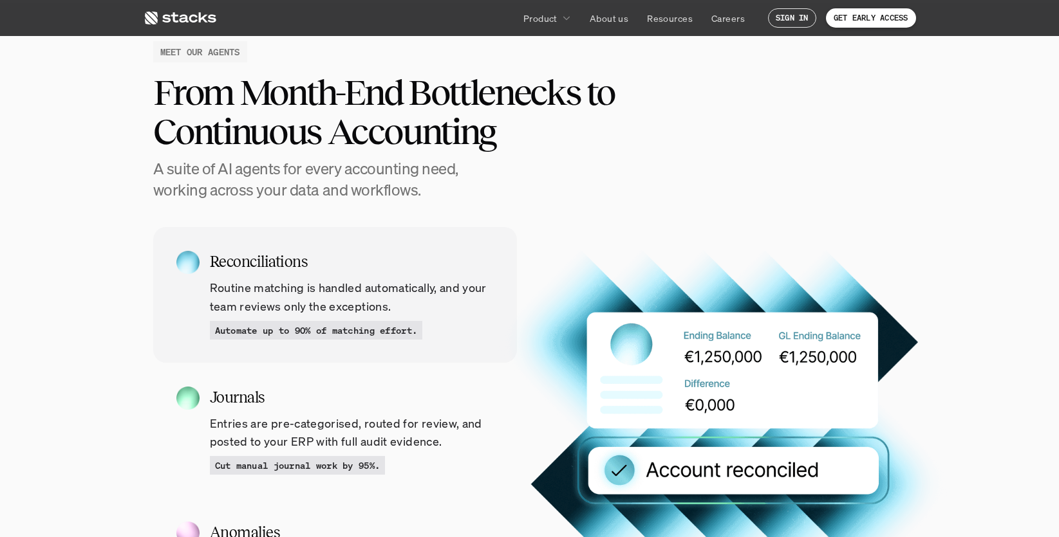
click at [144, 112] on div "MEET OUR AGENTS From Month-End Bottlenecks to Continuous Accounting A suite of …" at bounding box center [530, 121] width 772 height 160
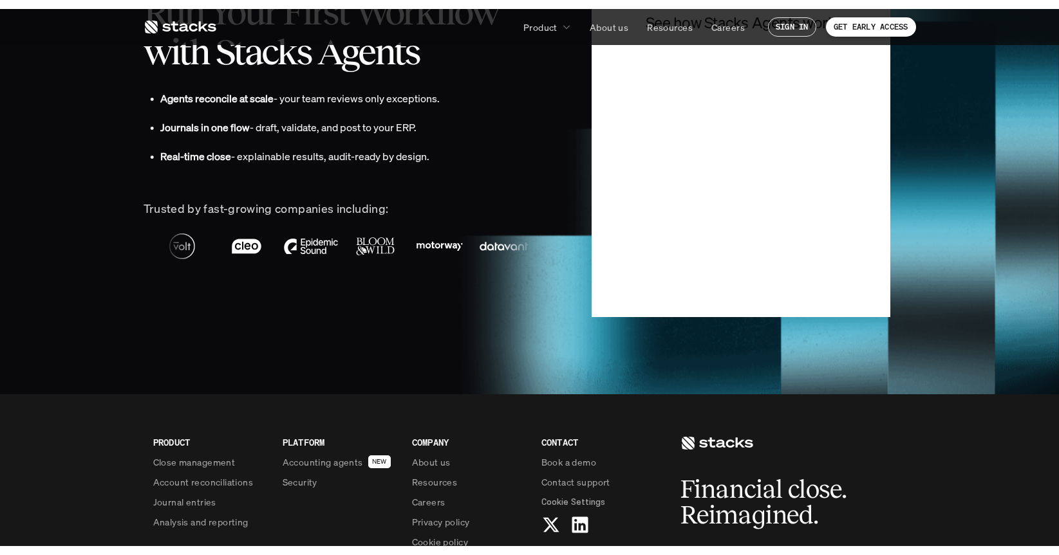
scroll to position [2694, 0]
